Goal: Transaction & Acquisition: Purchase product/service

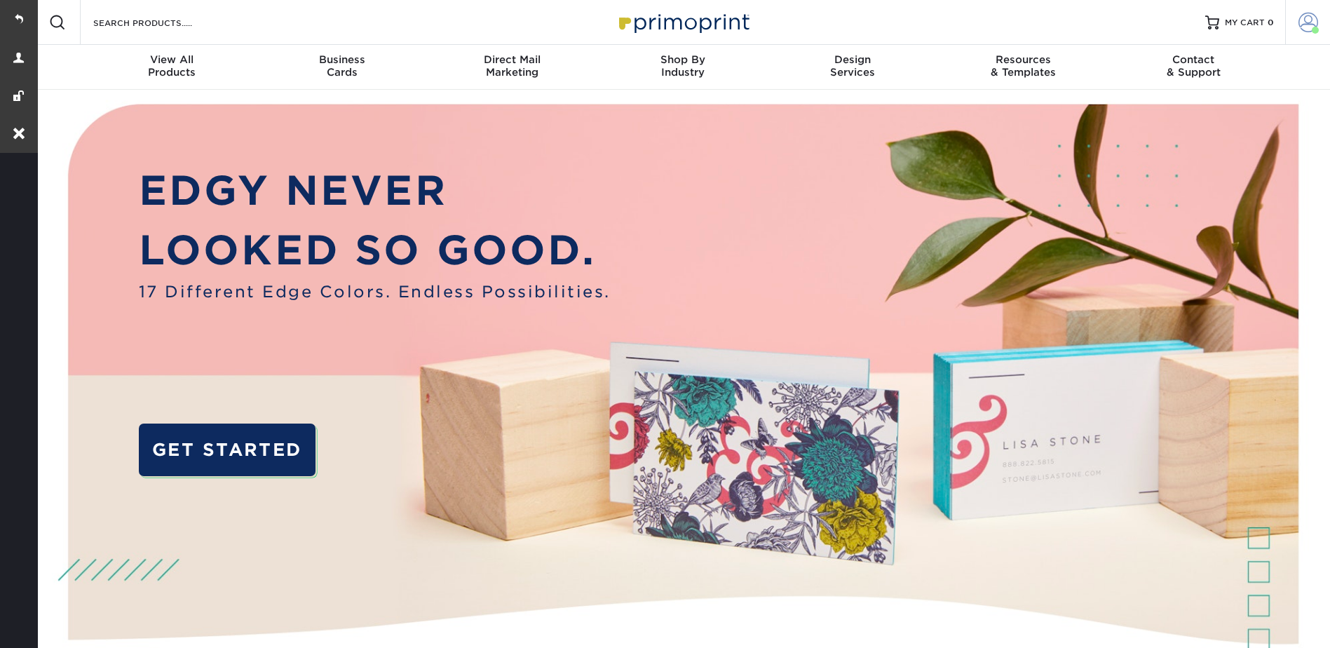
click at [1304, 17] on span at bounding box center [1308, 23] width 20 height 20
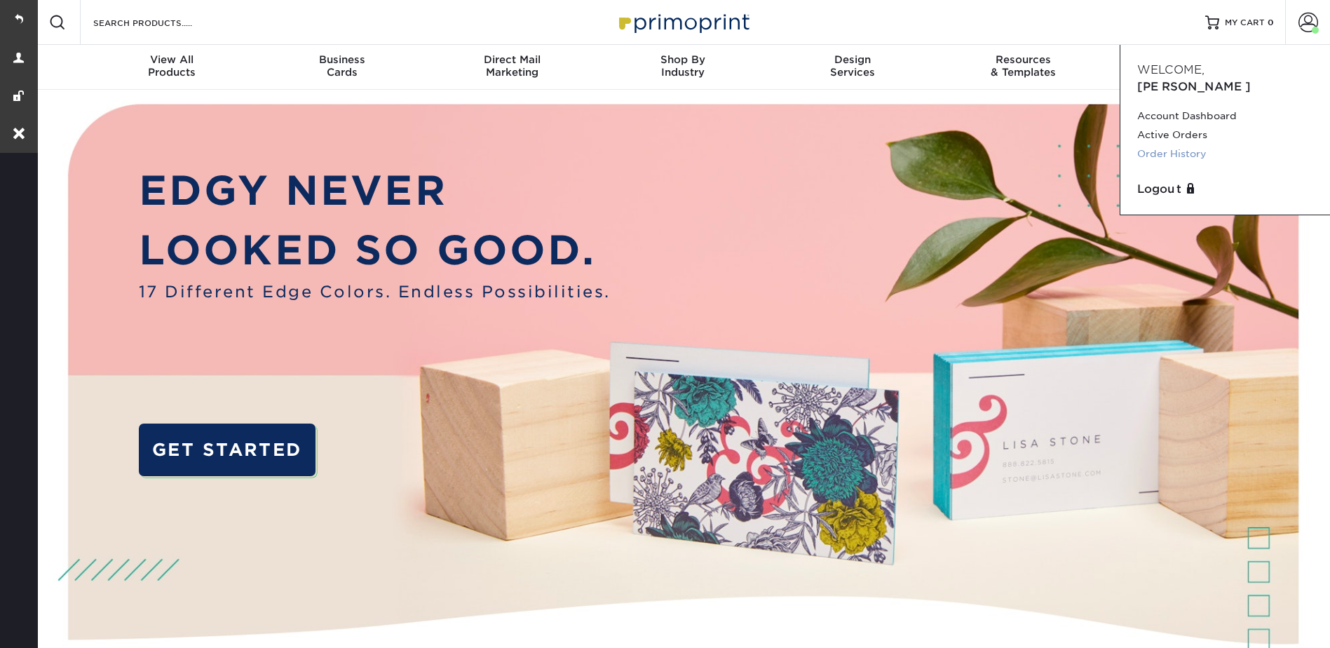
click at [1178, 144] on link "Order History" at bounding box center [1225, 153] width 176 height 19
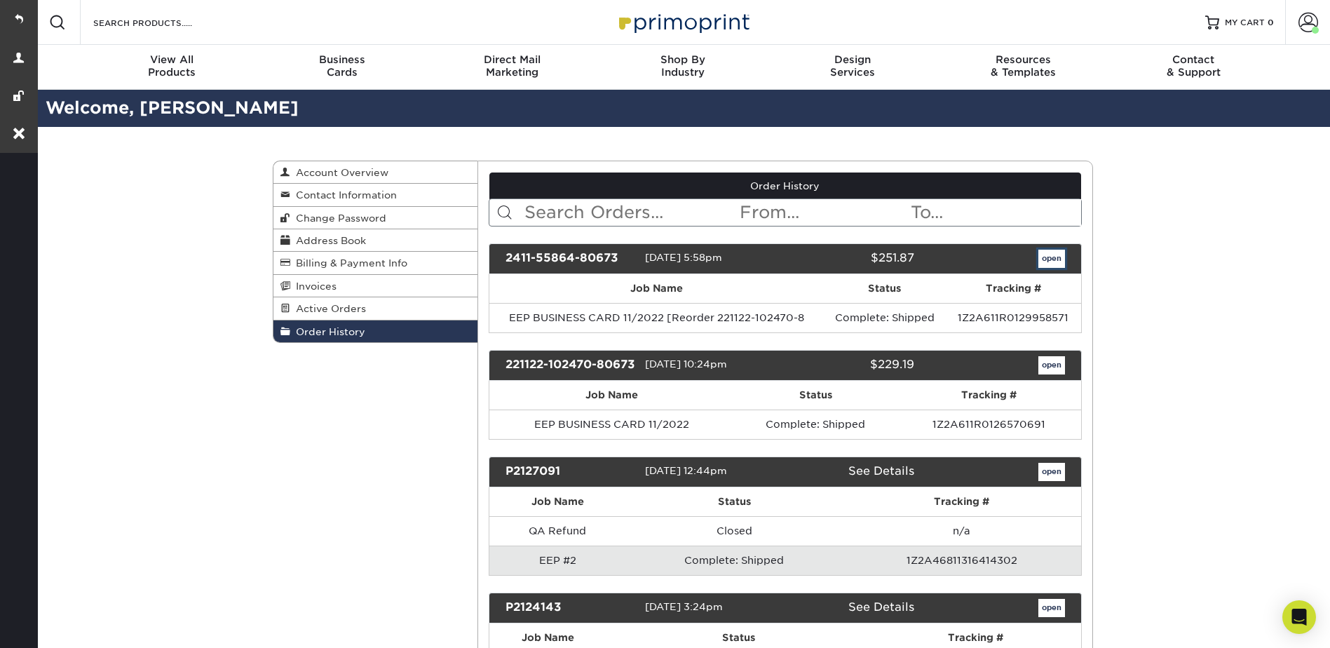
click at [1054, 257] on link "open" at bounding box center [1051, 259] width 27 height 18
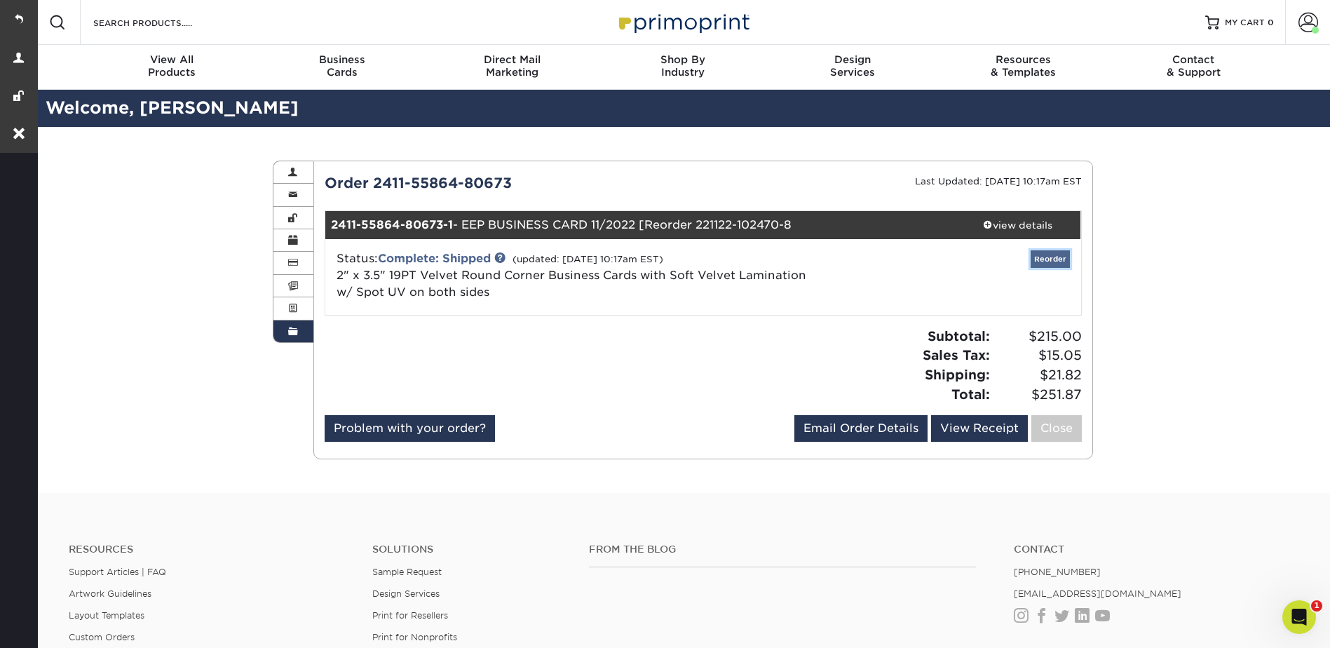
click at [1061, 257] on div "2411-55864-80673-1 - EEP BUSINESS CARD 11/2022 [Reorder 221122-102470-8 view de…" at bounding box center [703, 263] width 756 height 104
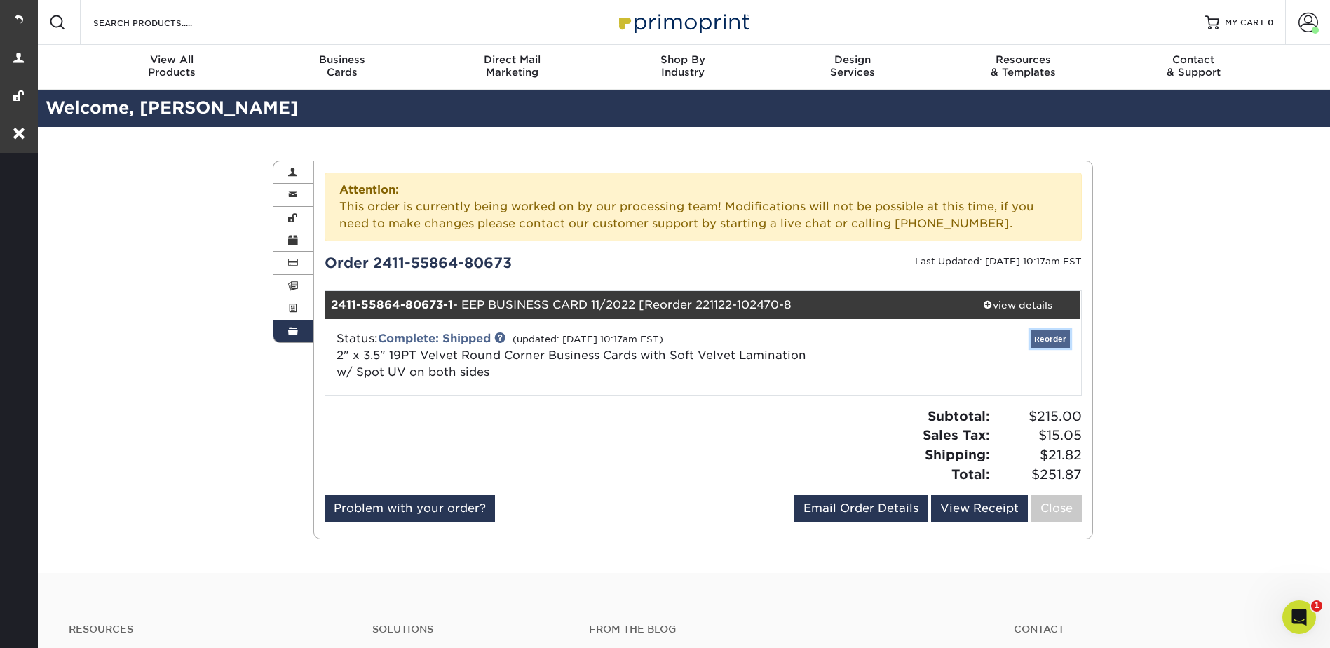
click at [1049, 334] on link "Reorder" at bounding box center [1049, 339] width 39 height 18
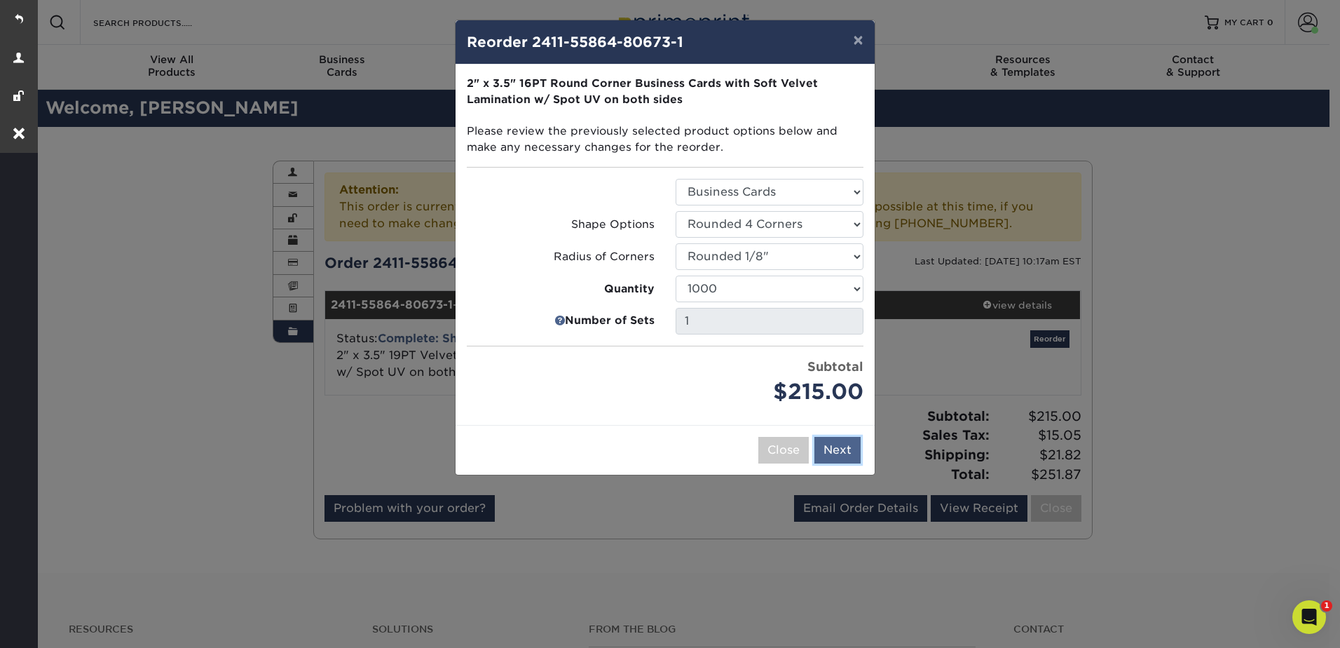
click at [838, 446] on button "Next" at bounding box center [837, 450] width 46 height 27
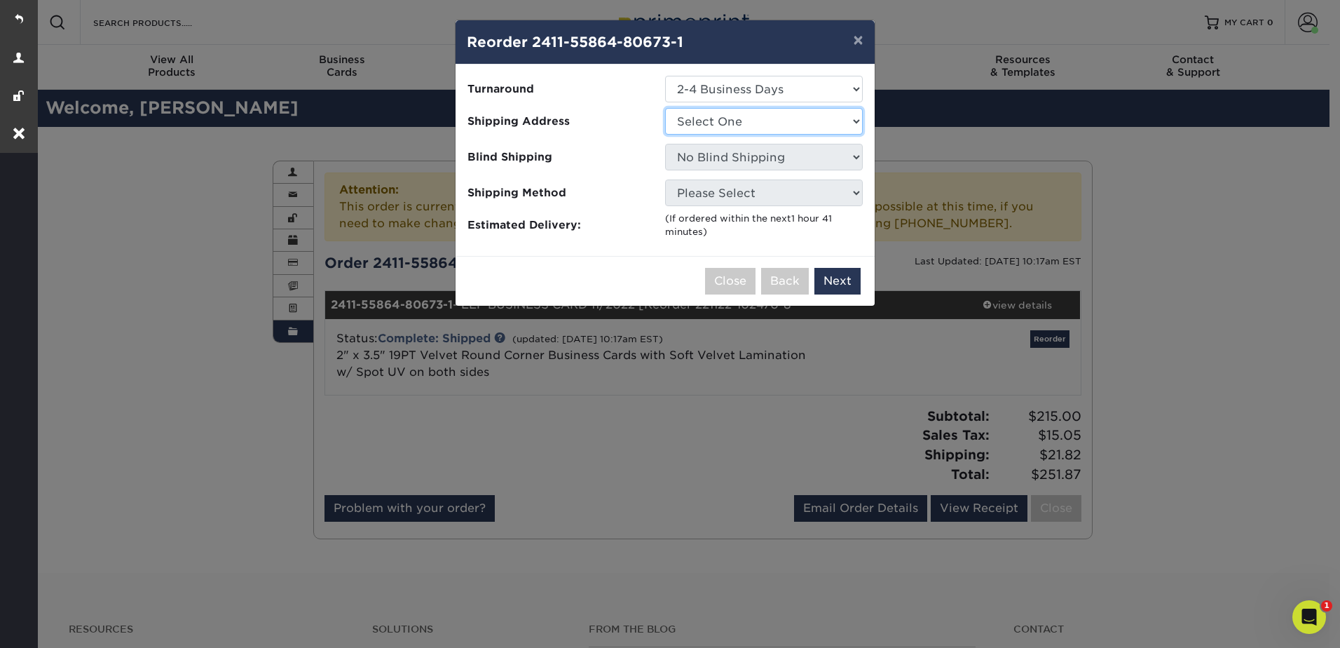
click at [726, 117] on select "Select One EEP" at bounding box center [764, 121] width 198 height 27
select select "106071"
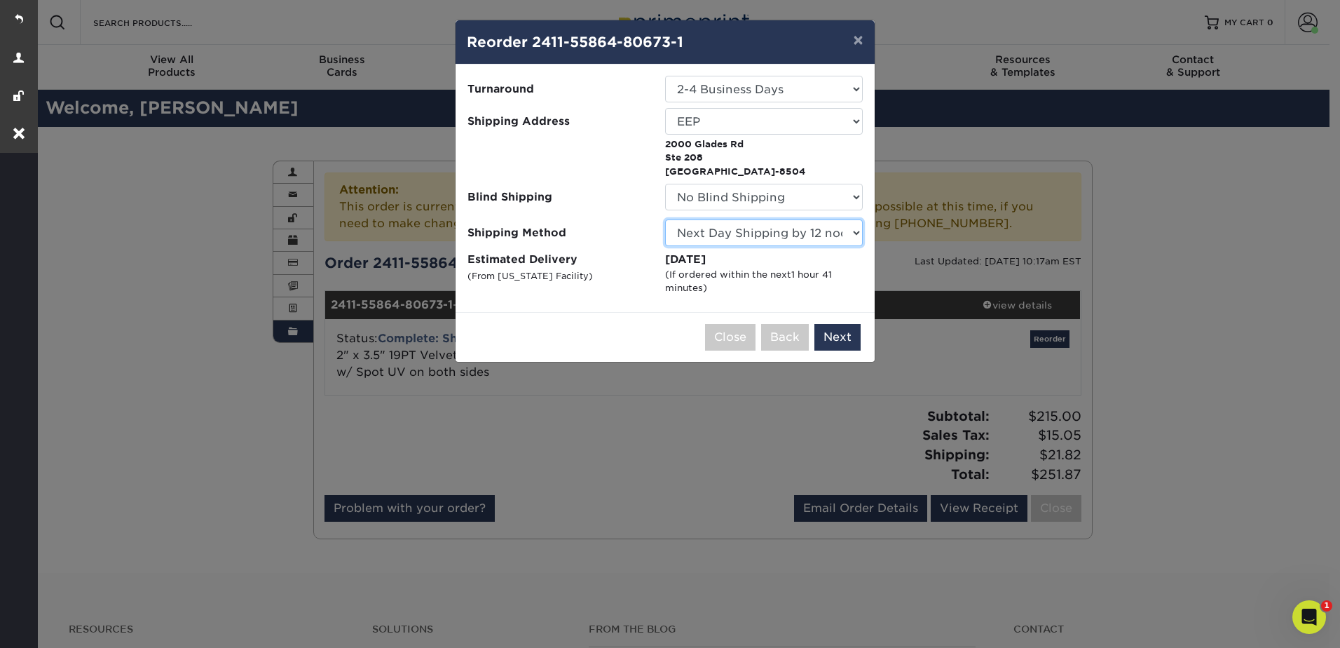
click at [824, 231] on select "Please Select Ground Shipping (+$8.96) 3 Day Shipping Service (+$15.34) 2 Day A…" at bounding box center [764, 232] width 198 height 27
click at [830, 341] on button "Next" at bounding box center [837, 337] width 46 height 27
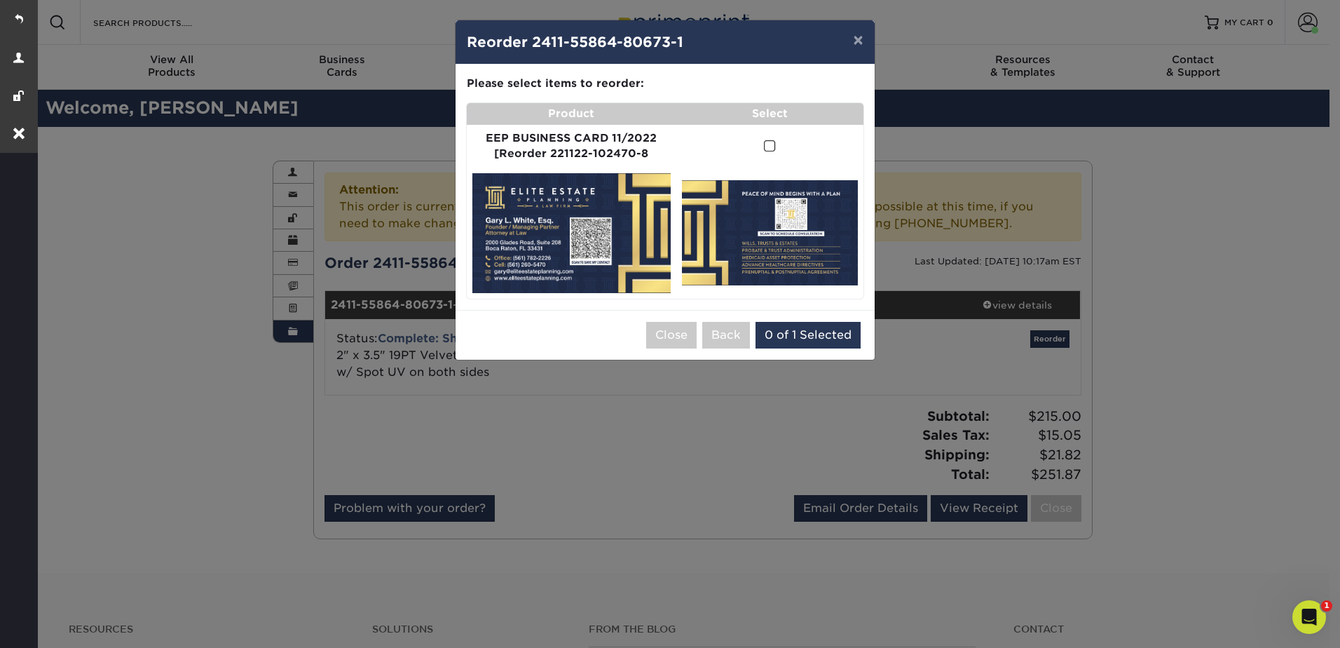
click at [767, 147] on span at bounding box center [770, 145] width 12 height 13
click at [0, 0] on input "checkbox" at bounding box center [0, 0] width 0 height 0
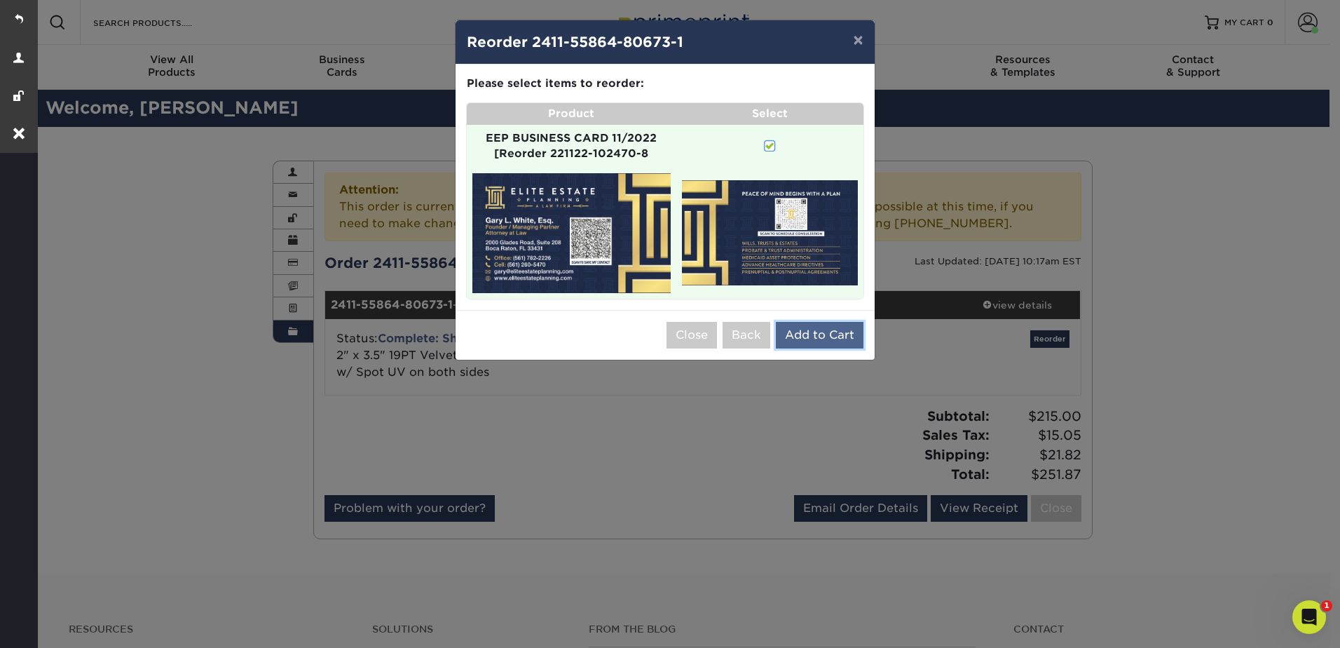
click at [833, 336] on button "Add to Cart" at bounding box center [820, 335] width 88 height 27
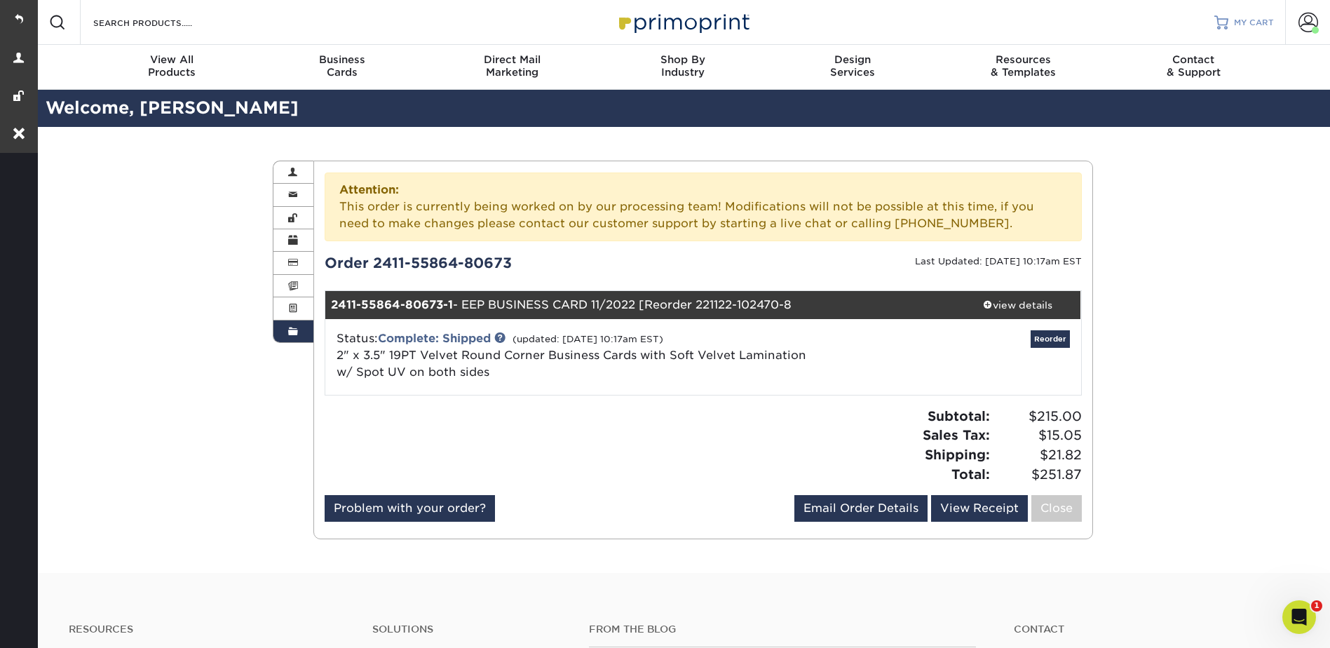
click at [1237, 22] on span "MY CART" at bounding box center [1254, 23] width 40 height 12
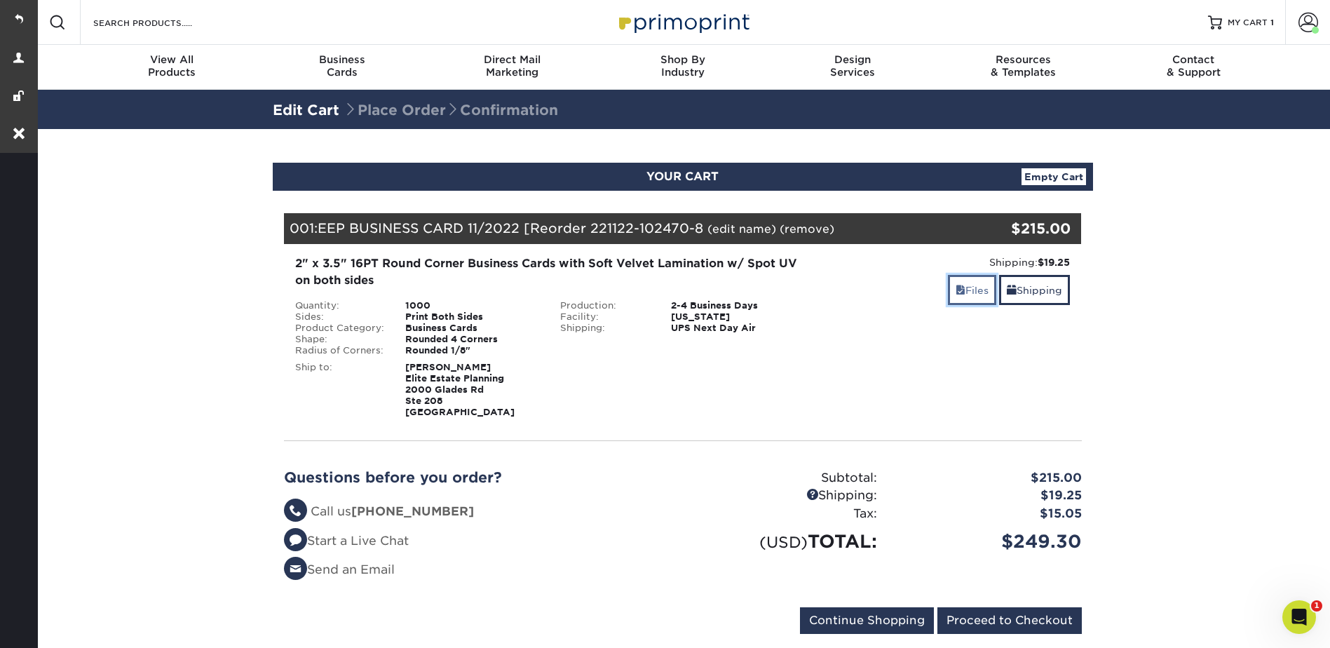
click at [970, 283] on link "Files" at bounding box center [972, 290] width 48 height 30
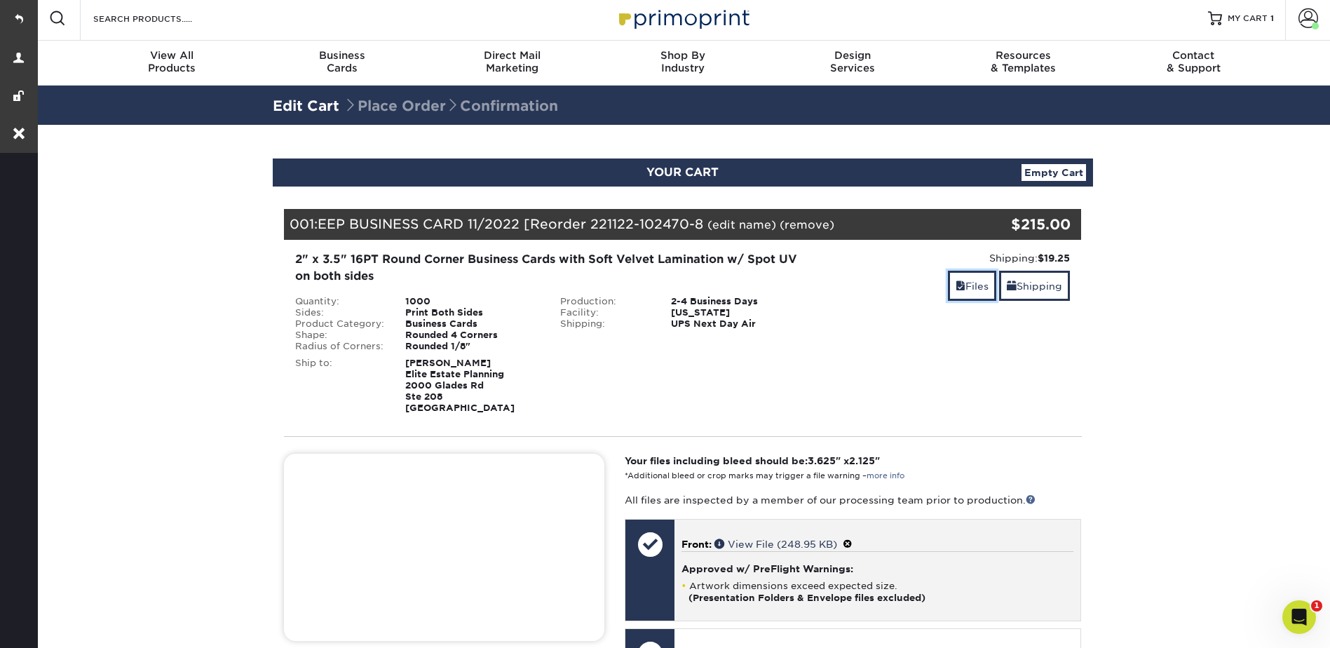
scroll to position [280, 0]
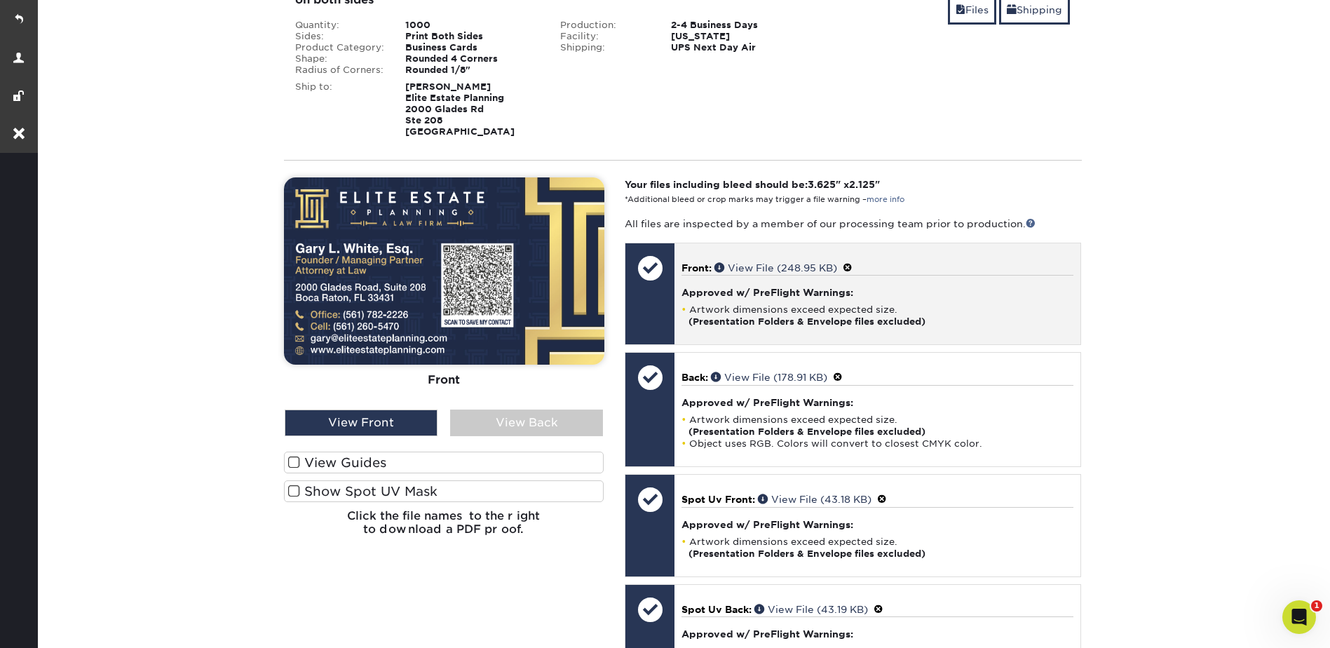
click at [852, 262] on p "Front: View File (248.95 KB)" at bounding box center [877, 267] width 392 height 15
click at [851, 268] on span at bounding box center [848, 267] width 10 height 11
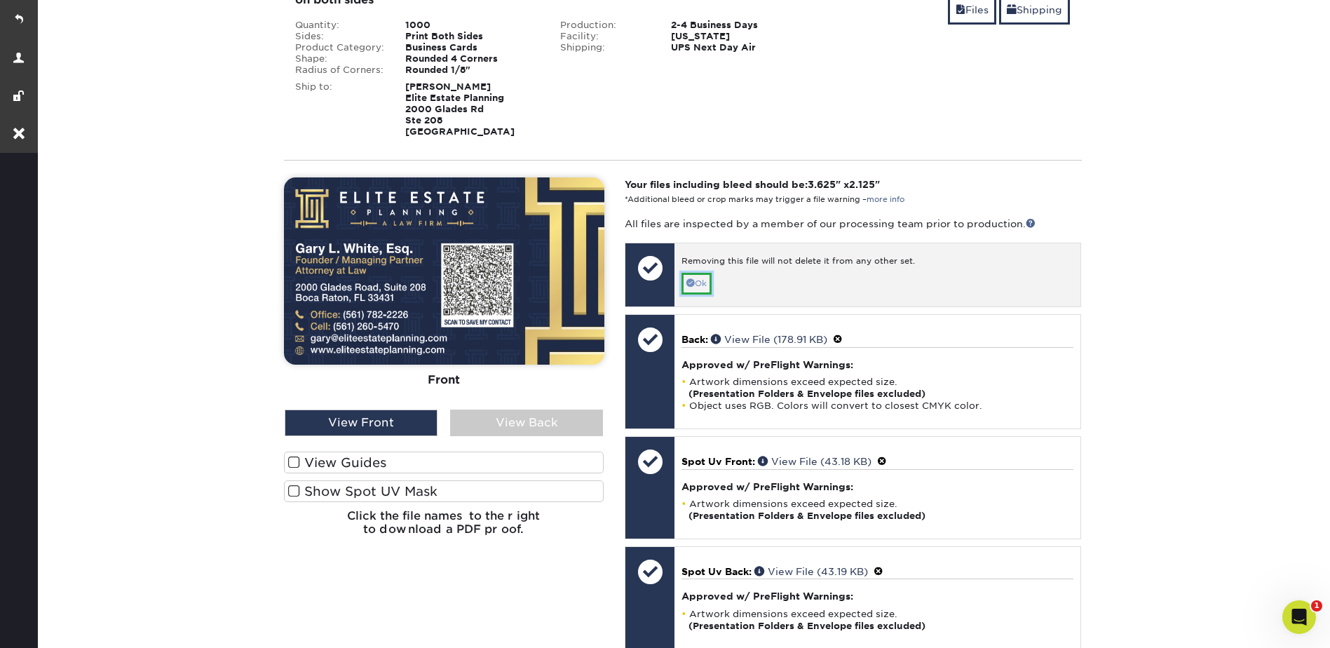
click at [702, 283] on link "Ok" at bounding box center [696, 284] width 30 height 22
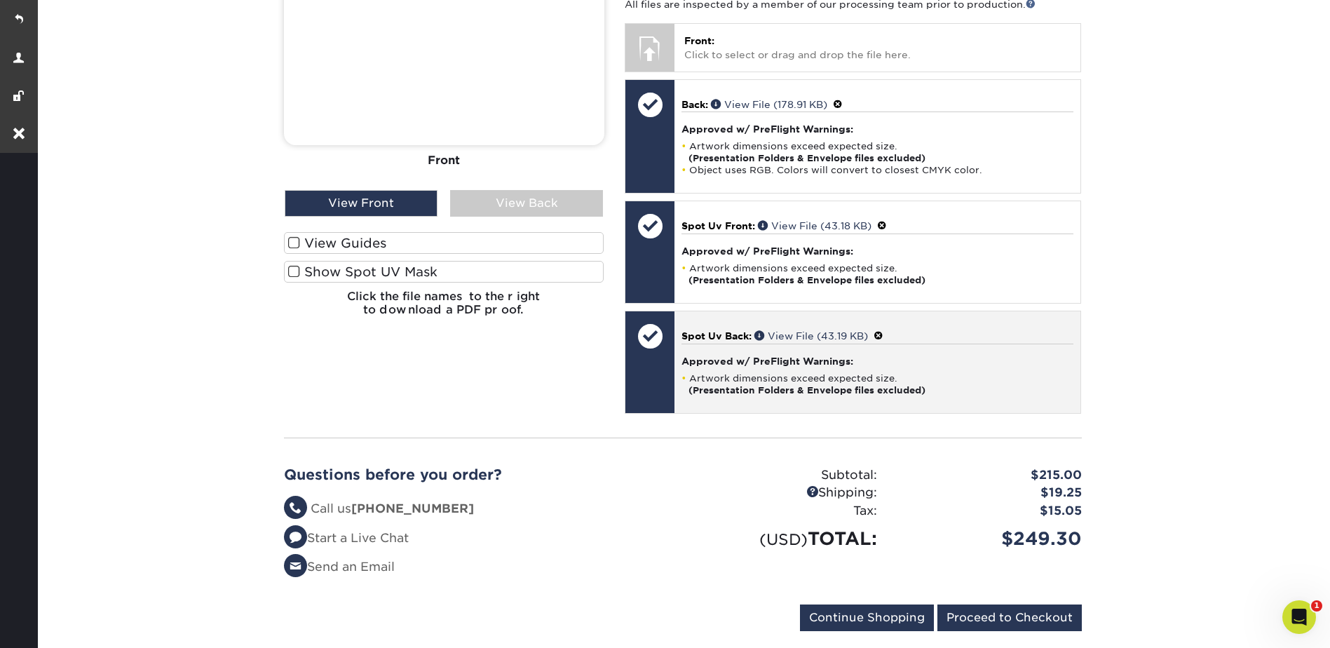
scroll to position [421, 0]
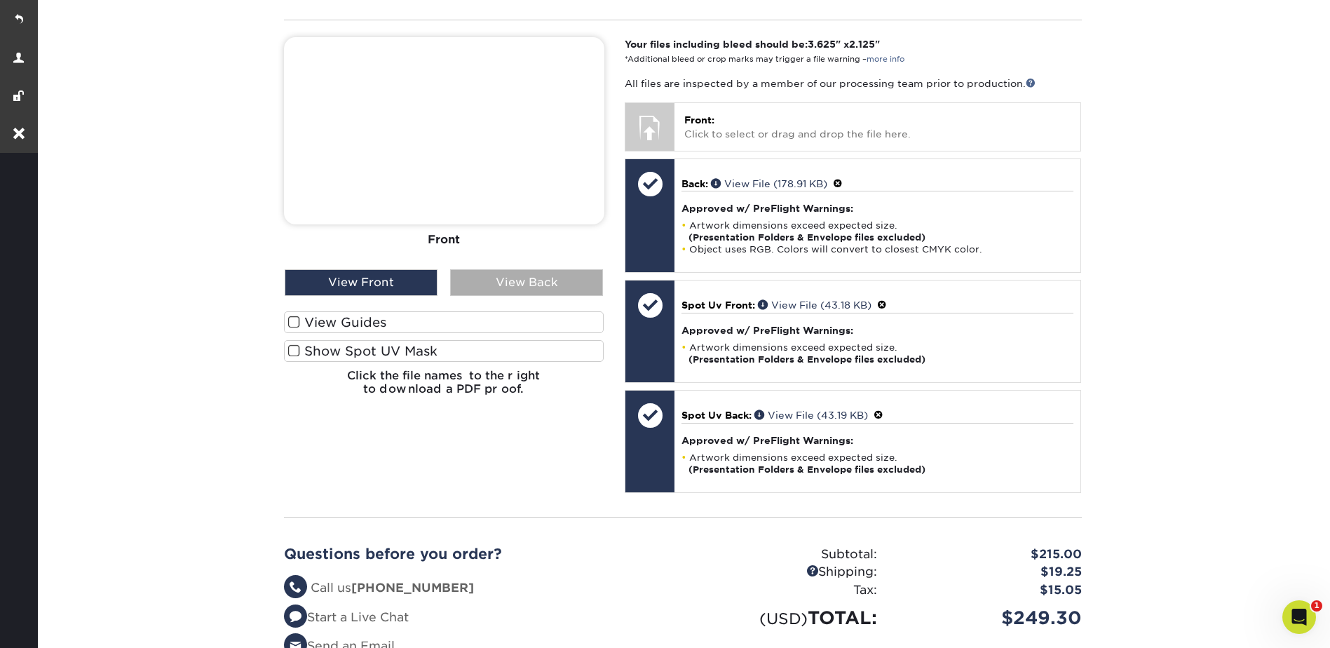
click at [506, 284] on div "View Back" at bounding box center [526, 282] width 153 height 27
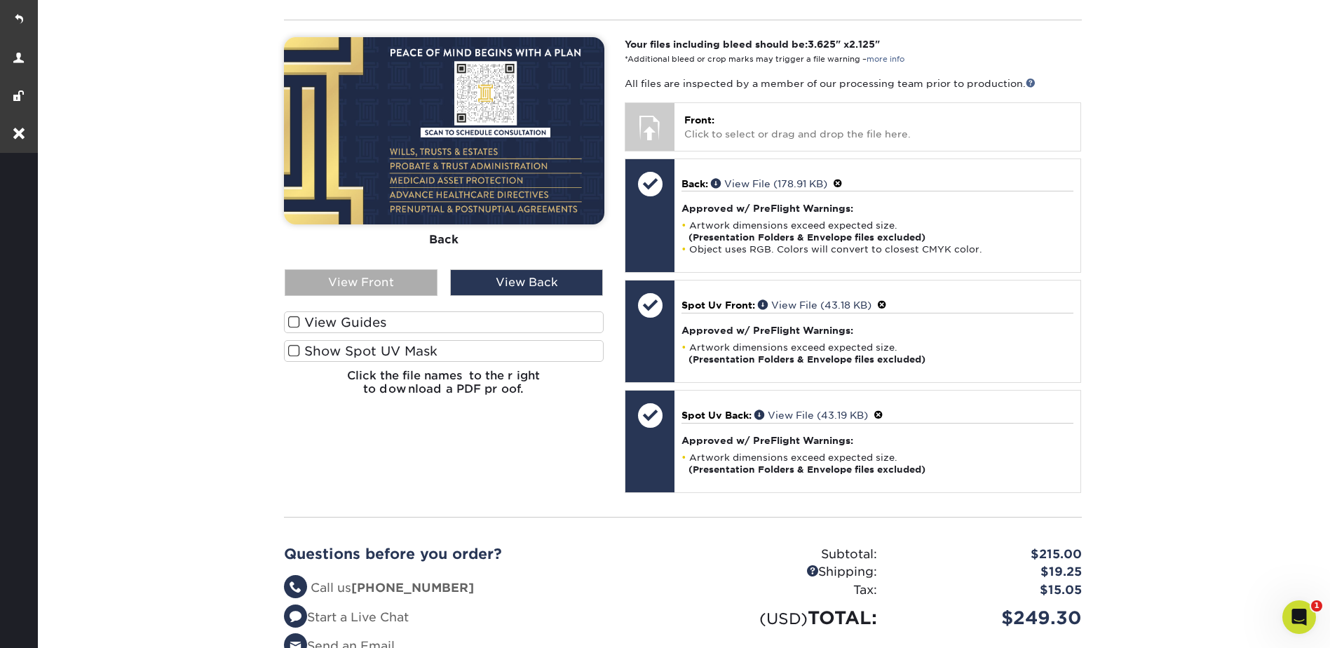
click at [393, 279] on div "View Front" at bounding box center [361, 282] width 153 height 27
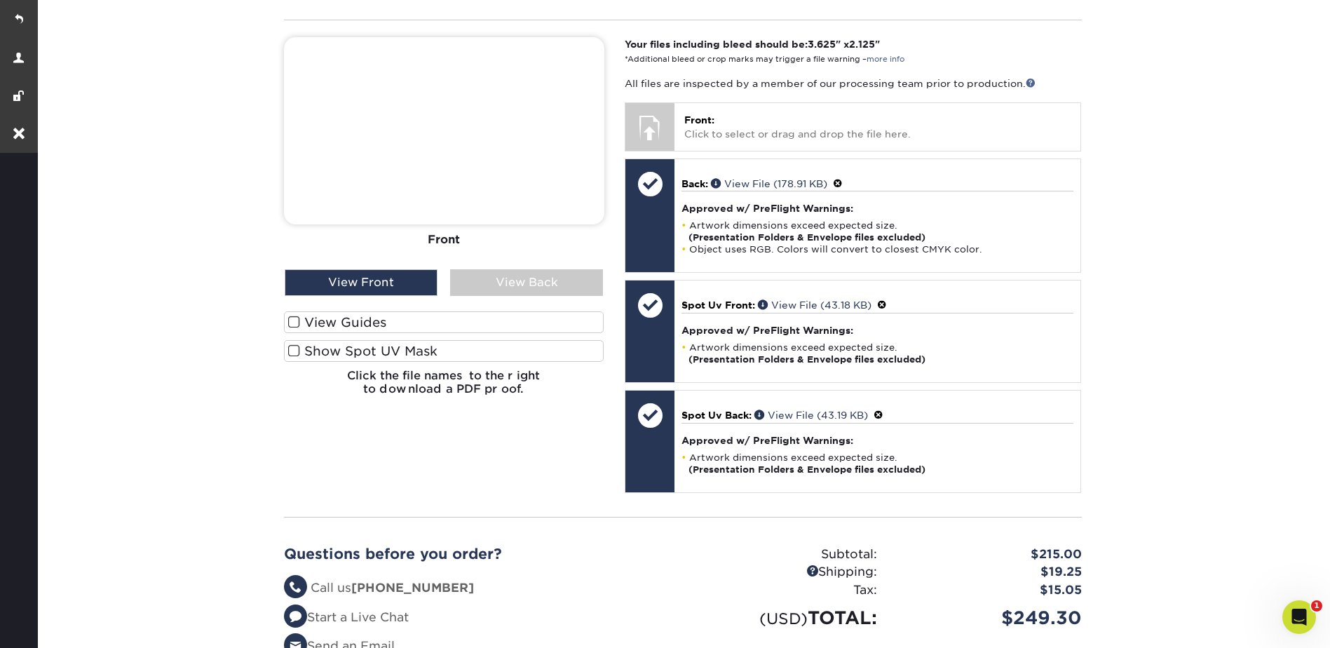
click at [414, 352] on label "Show Spot UV Mask" at bounding box center [444, 351] width 320 height 22
click at [0, 0] on input "Show Spot UV Mask" at bounding box center [0, 0] width 0 height 0
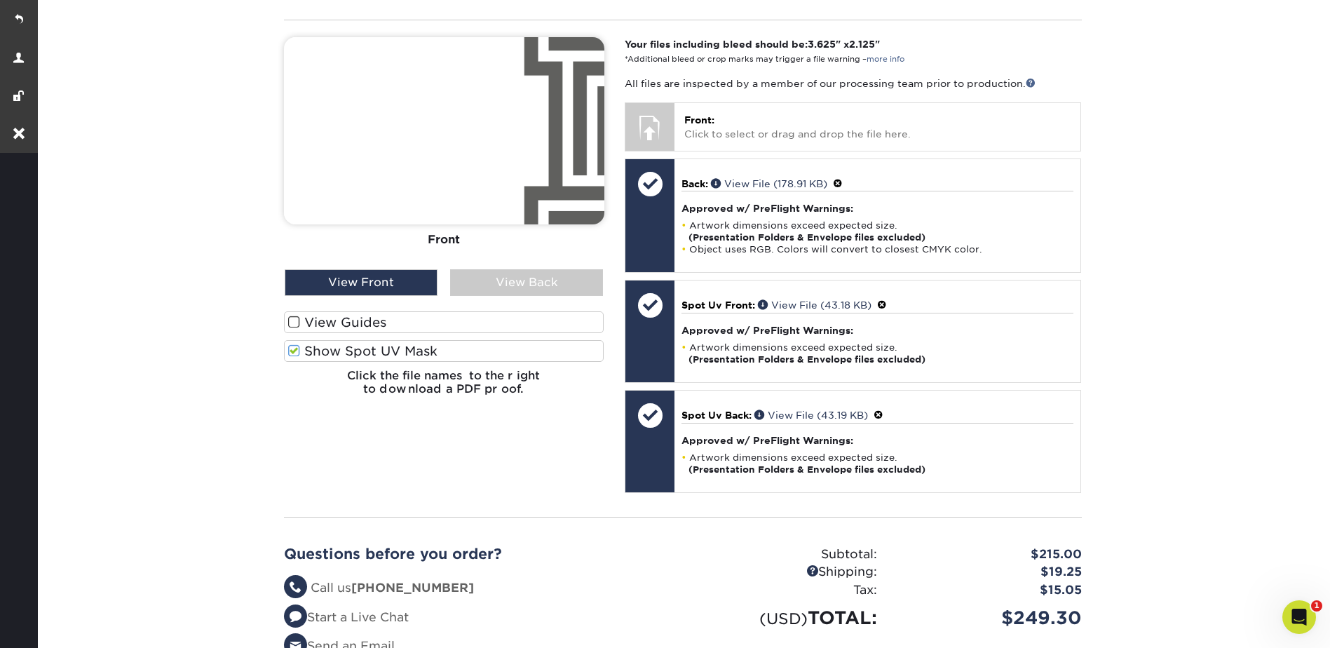
click at [414, 352] on label "Show Spot UV Mask" at bounding box center [444, 351] width 320 height 22
click at [0, 0] on input "Show Spot UV Mask" at bounding box center [0, 0] width 0 height 0
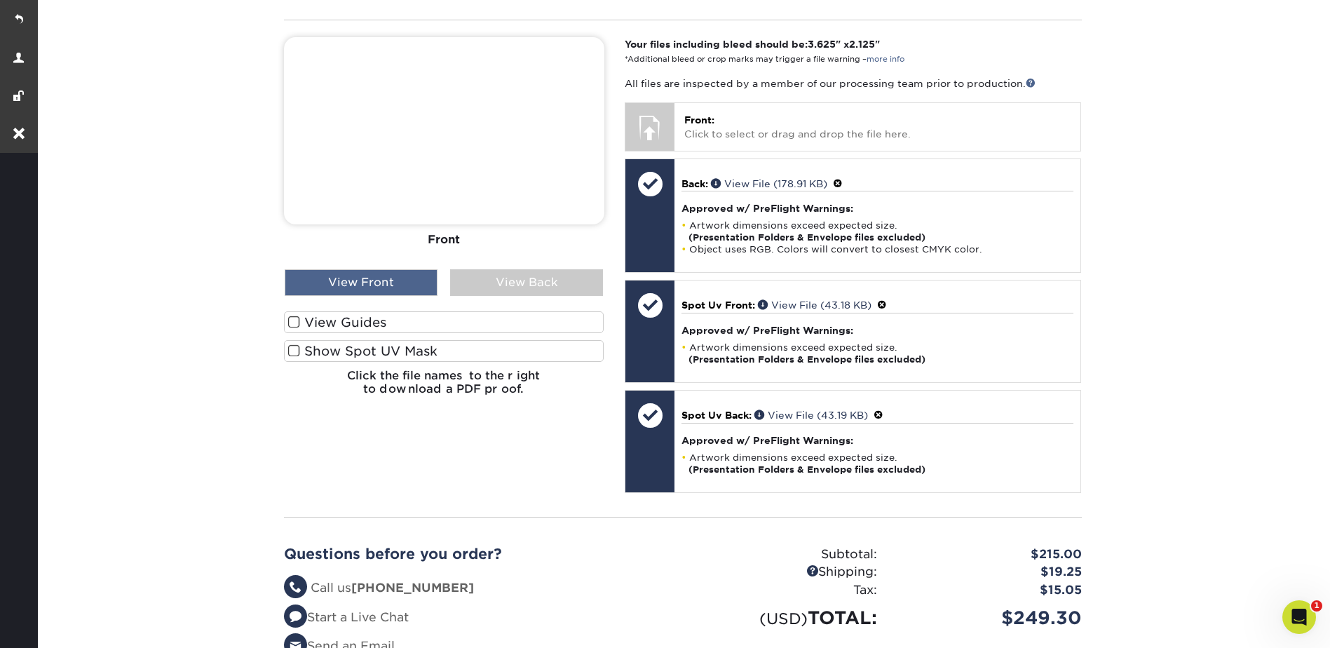
click at [374, 283] on div "View Front" at bounding box center [361, 282] width 153 height 27
click at [411, 349] on label "Show Spot UV Mask" at bounding box center [444, 351] width 320 height 22
click at [0, 0] on input "Show Spot UV Mask" at bounding box center [0, 0] width 0 height 0
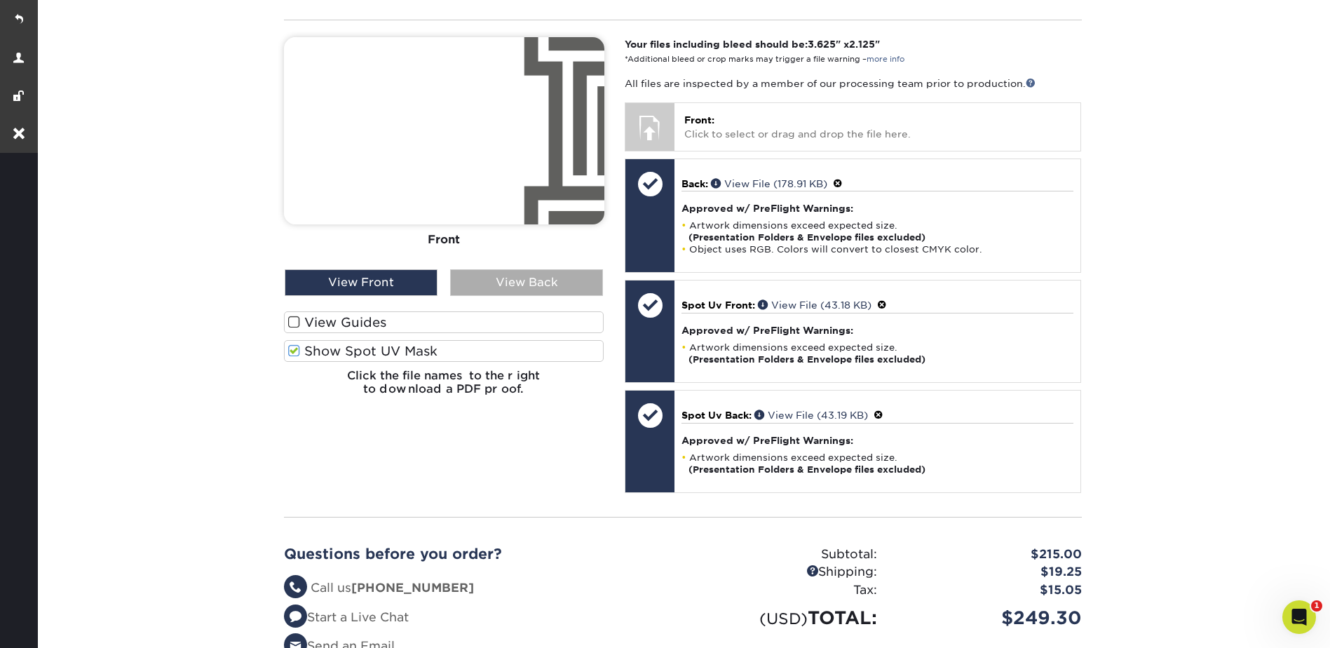
click at [507, 285] on div "View Back" at bounding box center [526, 282] width 153 height 27
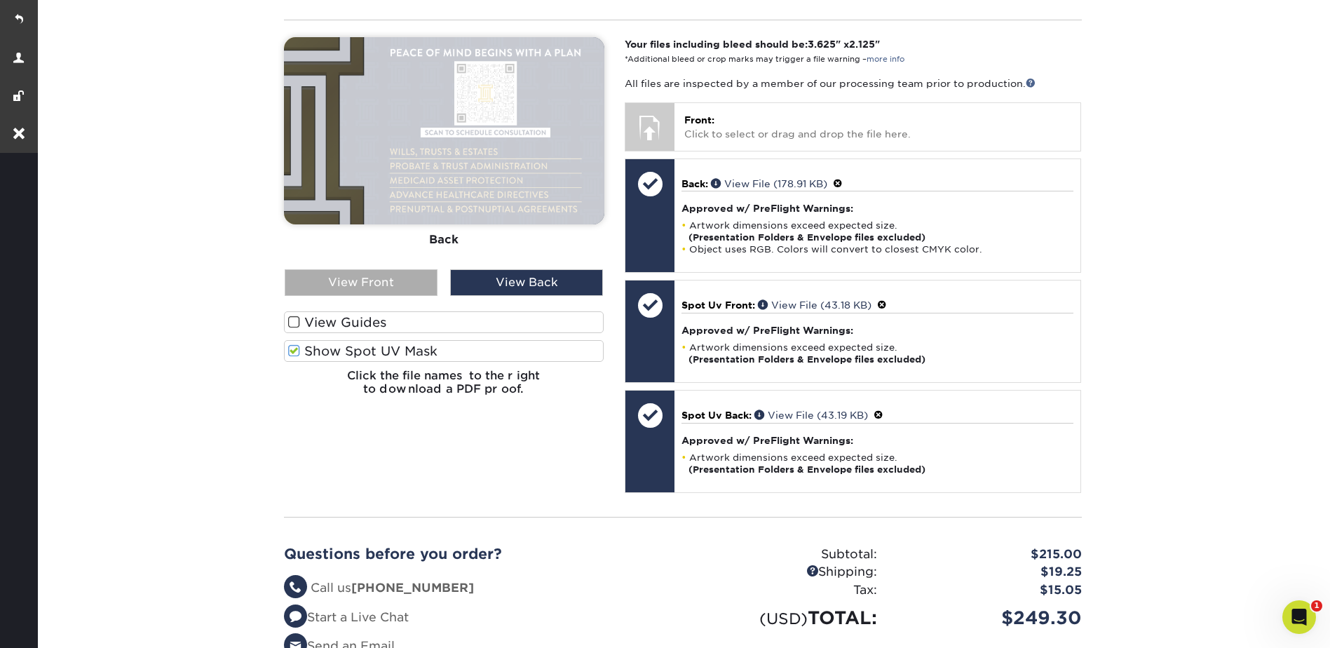
click at [385, 281] on div "View Front" at bounding box center [361, 282] width 153 height 27
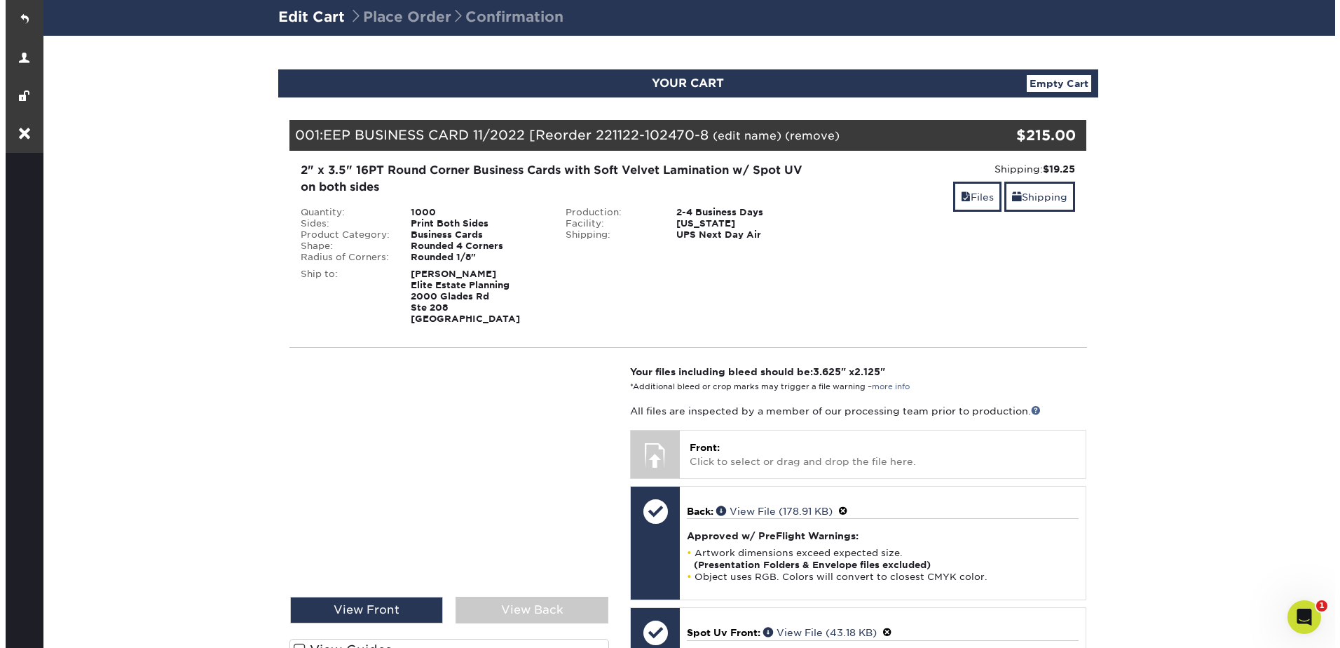
scroll to position [0, 0]
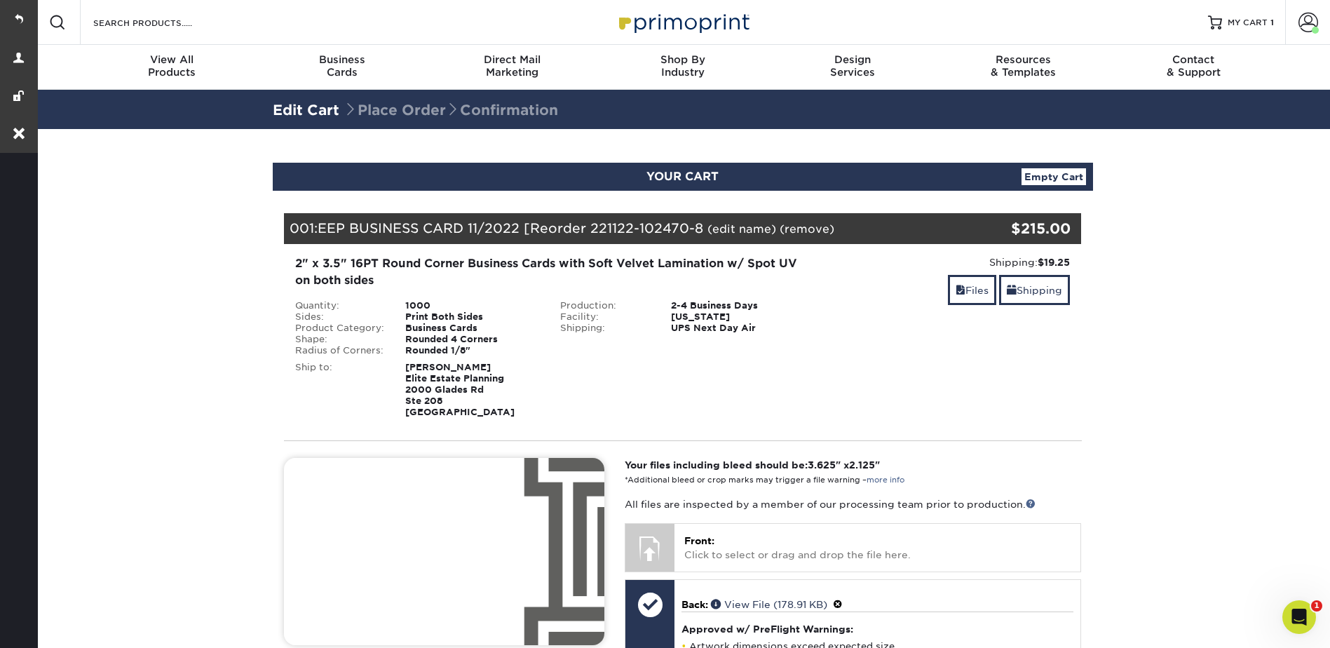
click at [742, 227] on link "(edit name)" at bounding box center [741, 228] width 69 height 13
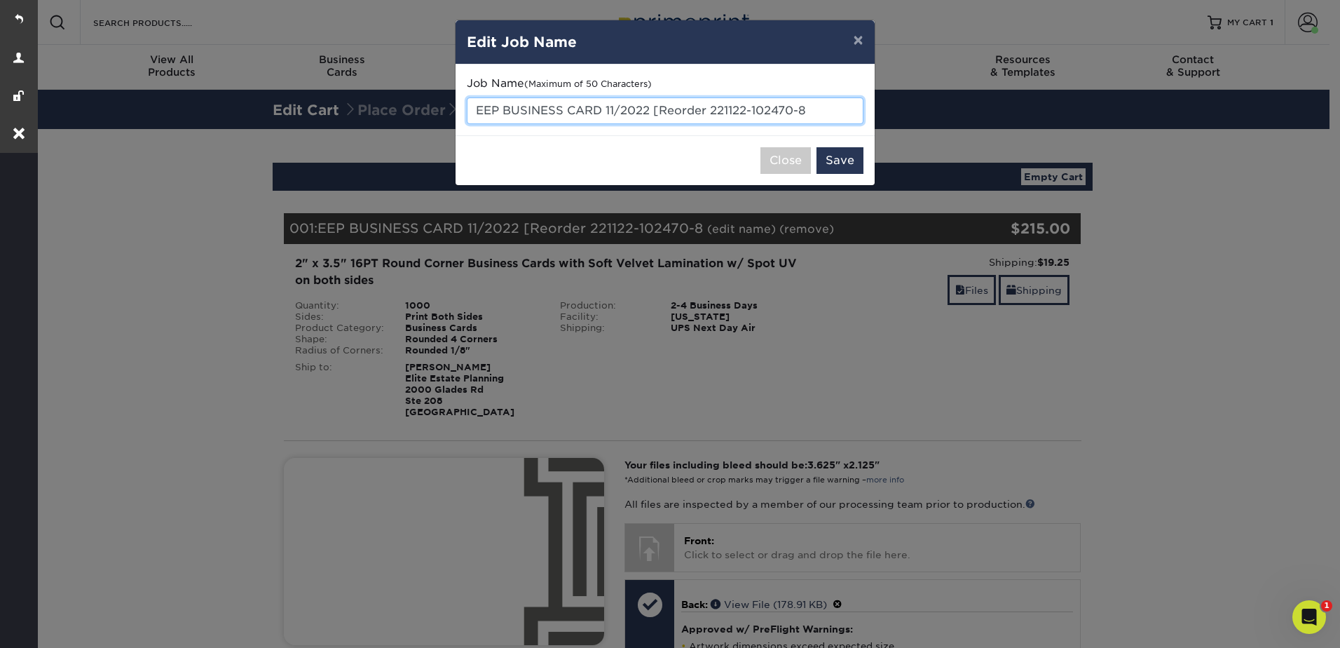
drag, startPoint x: 606, startPoint y: 107, endPoint x: 822, endPoint y: 109, distance: 215.9
click at [822, 109] on input "EEP BUSINESS CARD 11/2022 [Reorder 221122-102470-8" at bounding box center [665, 110] width 397 height 27
type input "EEP BUSINESS CARD Typesetting"
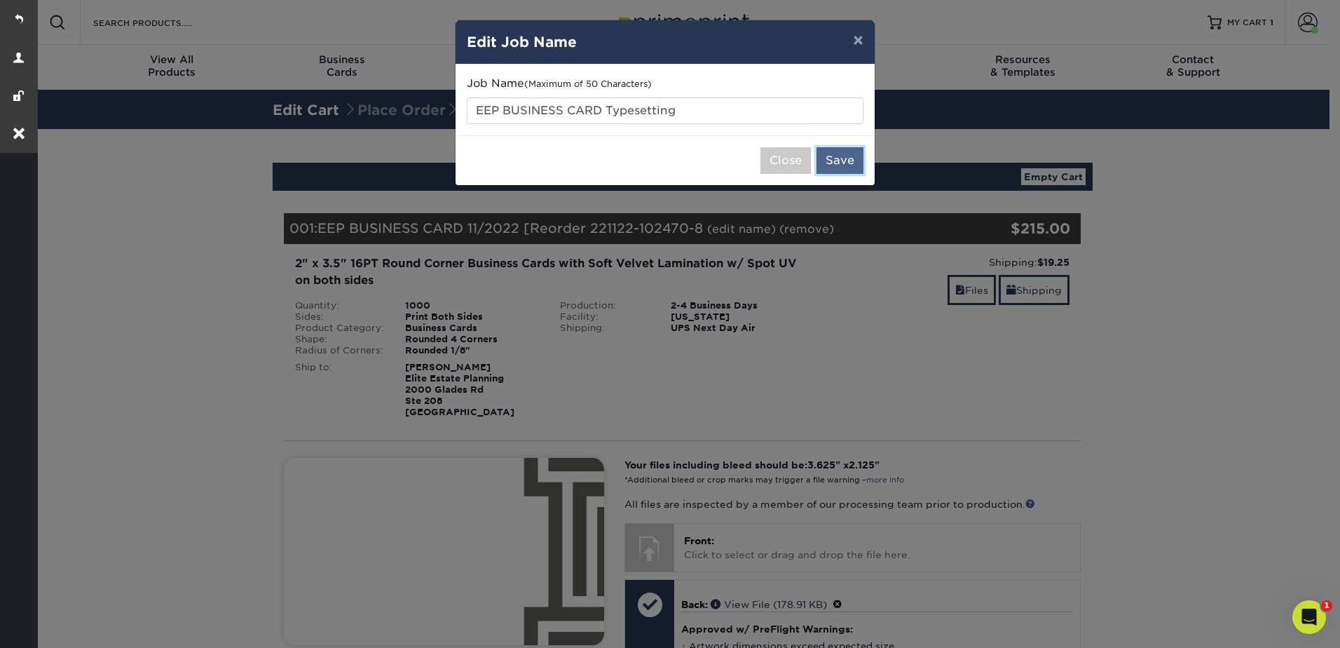
click at [842, 150] on button "Save" at bounding box center [840, 160] width 47 height 27
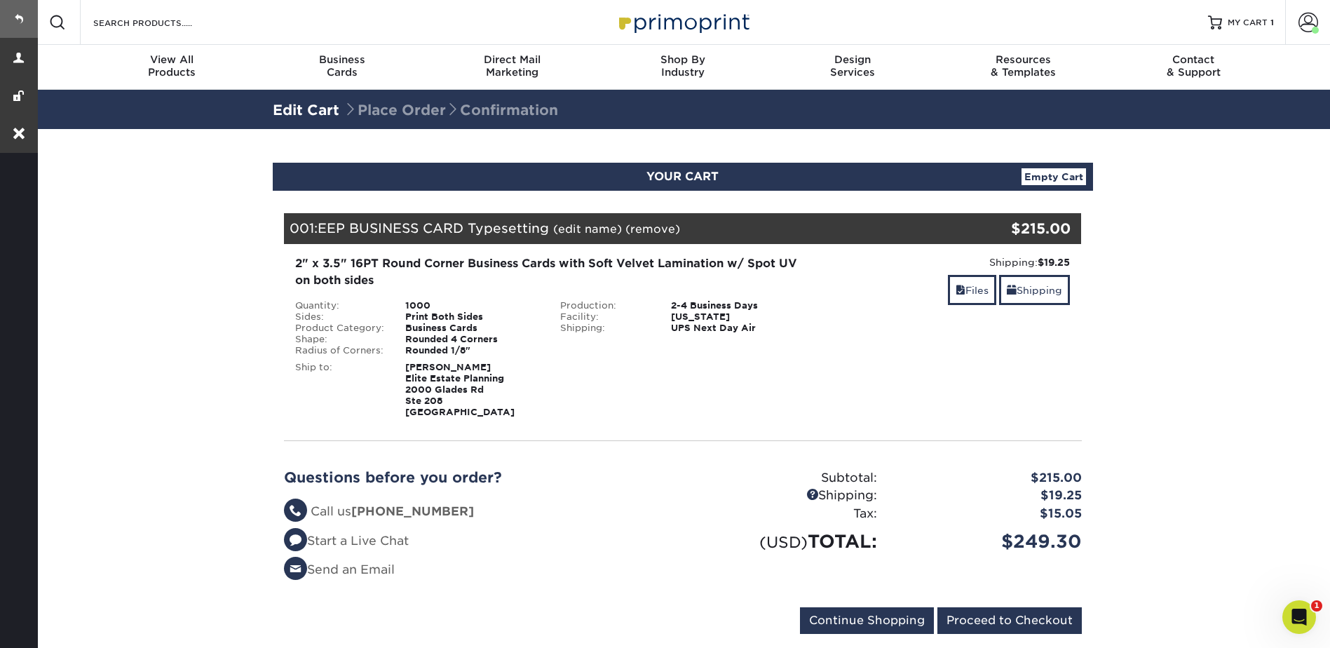
click at [21, 20] on link at bounding box center [19, 19] width 38 height 38
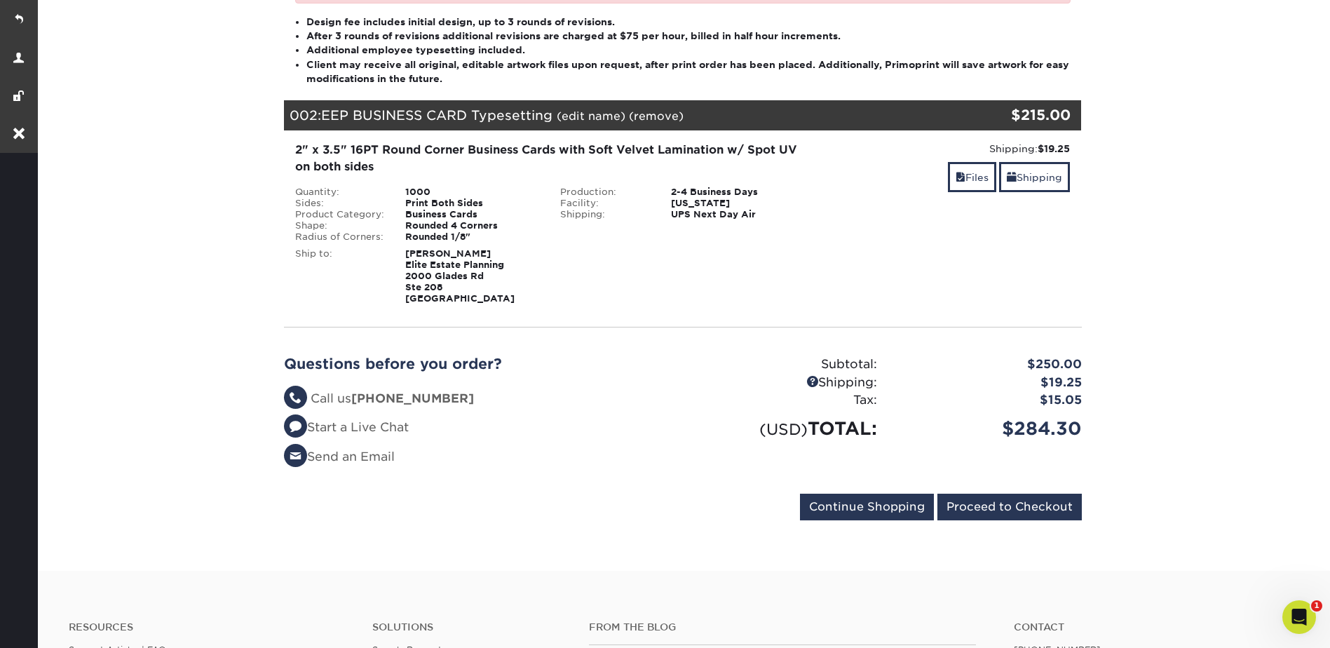
scroll to position [491, 0]
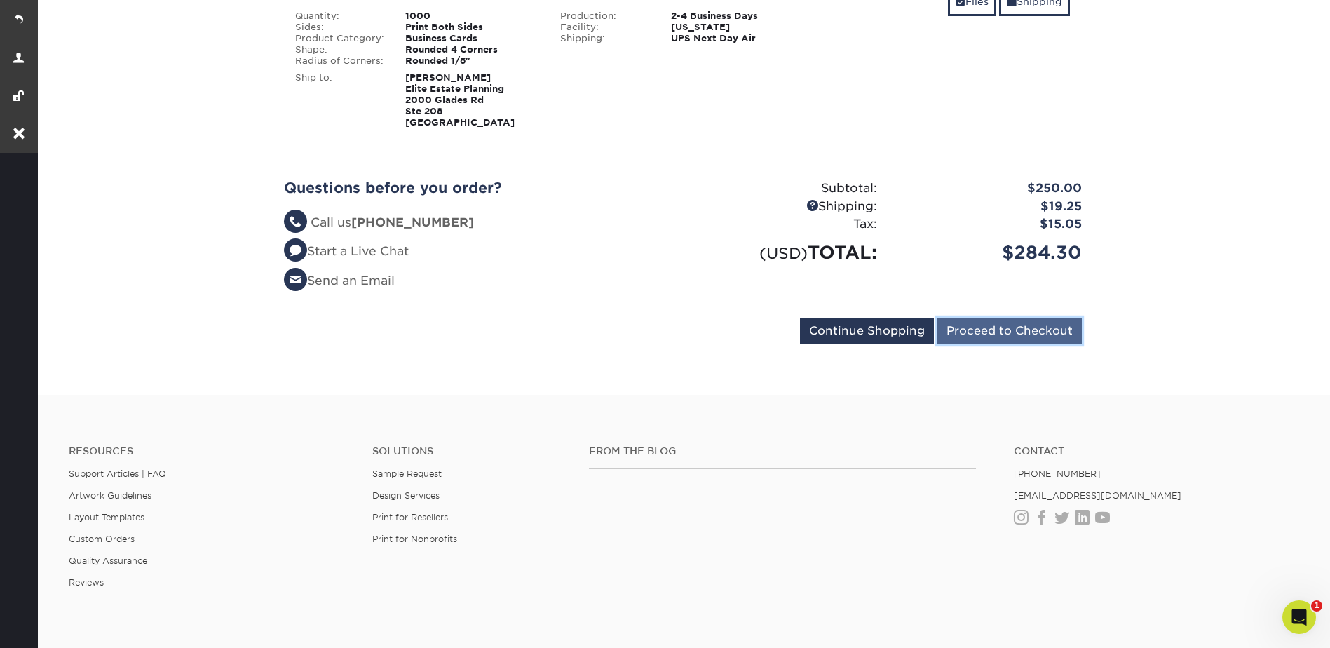
click at [1022, 329] on input "Proceed to Checkout" at bounding box center [1009, 331] width 144 height 27
